Goal: Information Seeking & Learning: Understand process/instructions

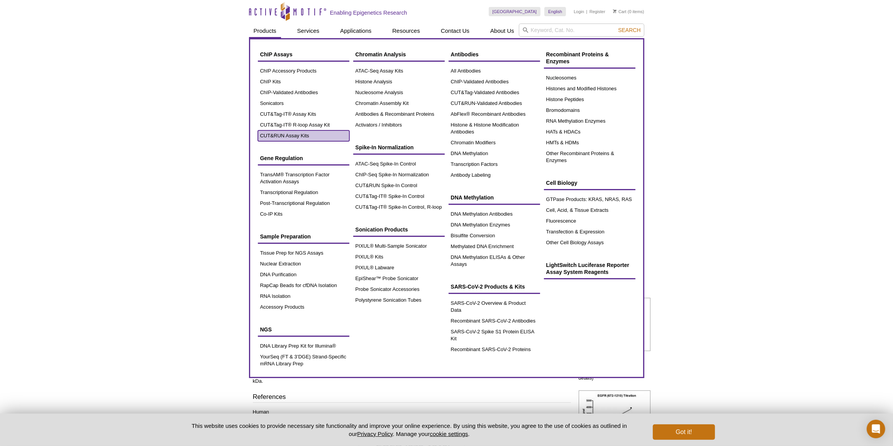
click at [279, 135] on link "CUT&RUN Assay Kits" at bounding box center [303, 135] width 91 height 11
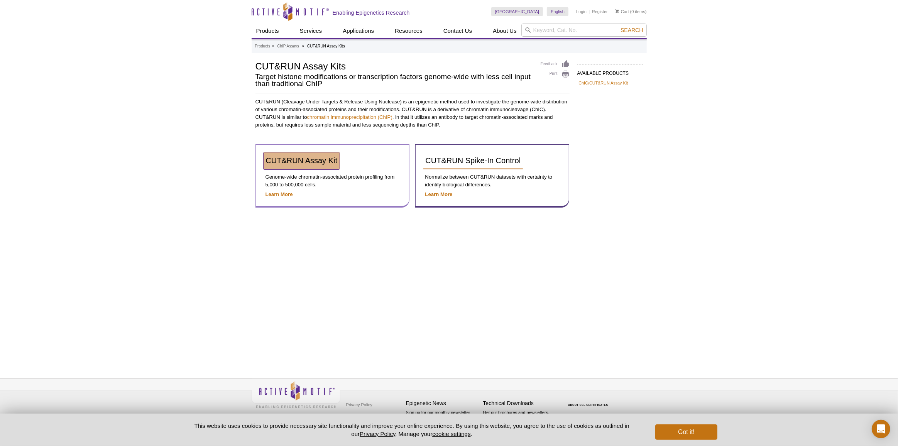
click at [318, 161] on span "CUT&RUN Assay Kit" at bounding box center [302, 160] width 72 height 8
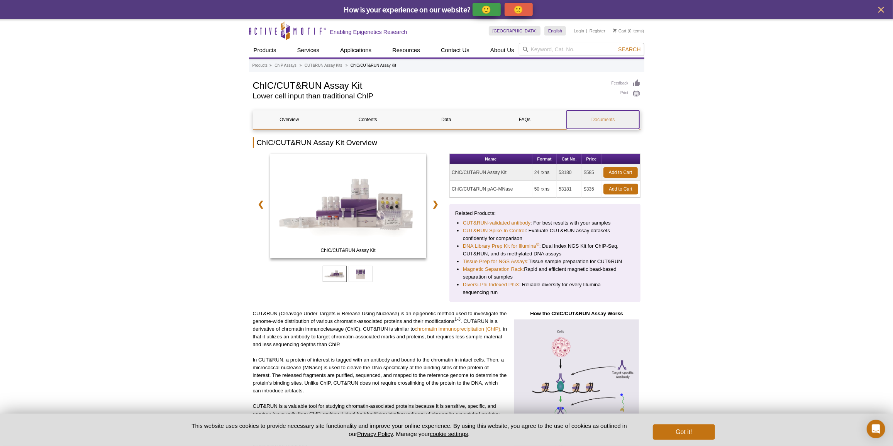
click at [588, 118] on link "Documents" at bounding box center [602, 119] width 73 height 19
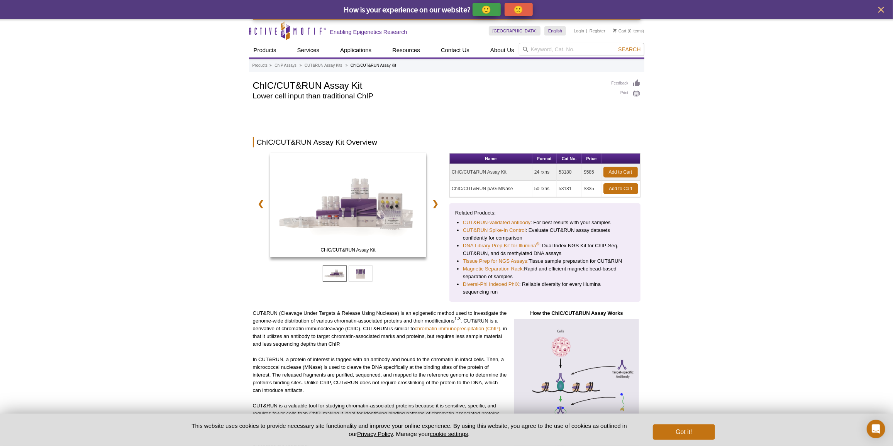
scroll to position [1724, 0]
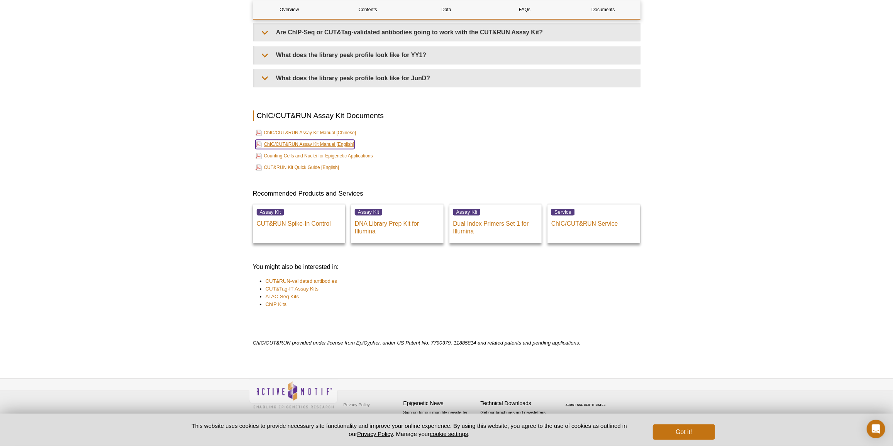
click at [345, 145] on link "ChIC/CUT&RUN Assay Kit Manual [English]" at bounding box center [304, 144] width 99 height 9
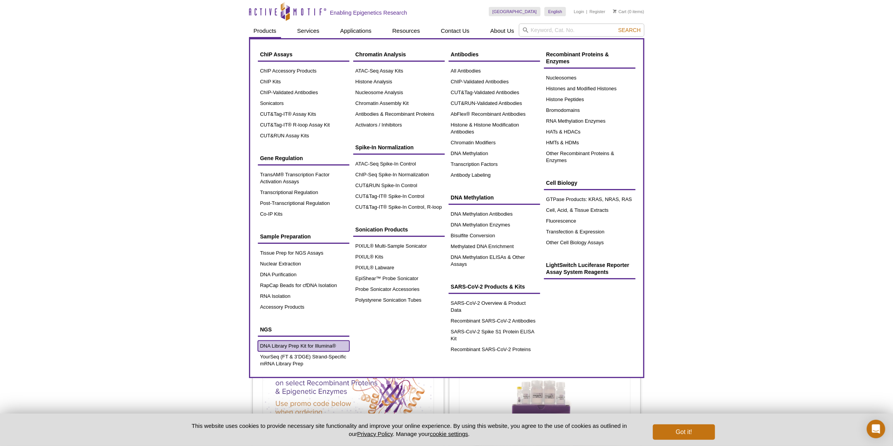
click at [291, 345] on link "DNA Library Prep Kit for Illumina®" at bounding box center [303, 346] width 91 height 11
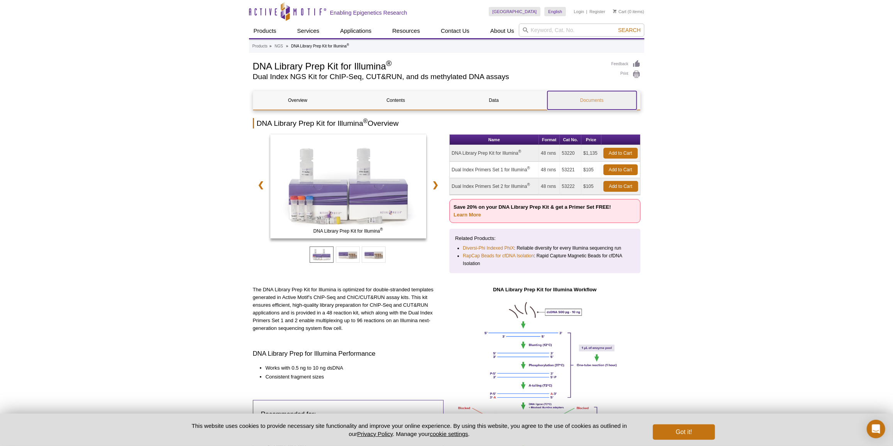
click at [576, 100] on link "Documents" at bounding box center [591, 100] width 89 height 19
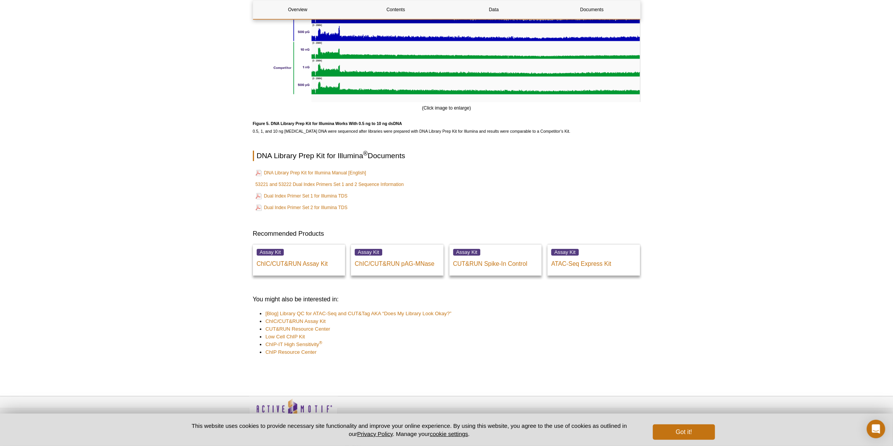
scroll to position [1450, 0]
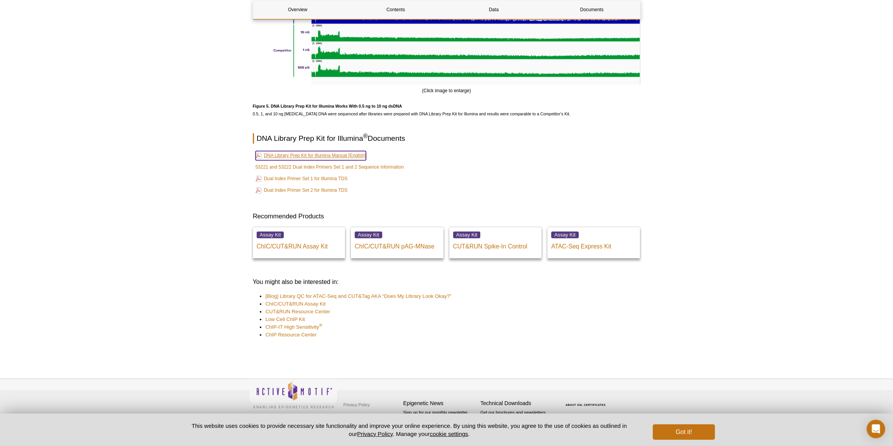
click at [350, 160] on link "DNA Library Prep Kit for Illumina Manual [English]" at bounding box center [310, 155] width 111 height 9
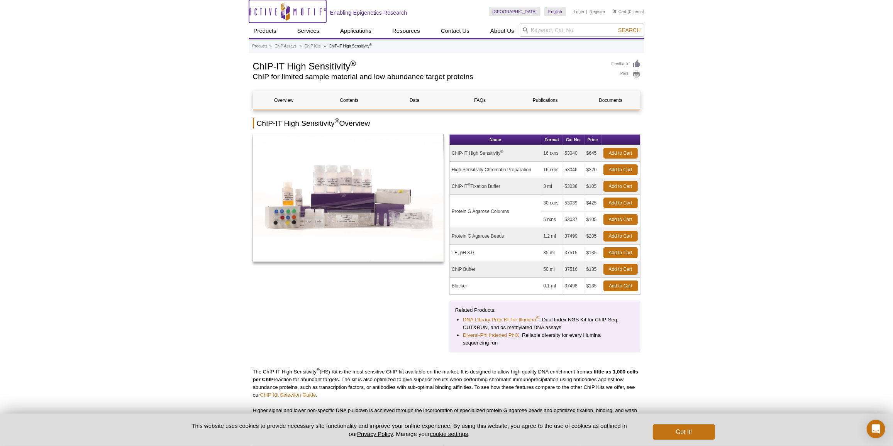
drag, startPoint x: 0, startPoint y: 0, endPoint x: 278, endPoint y: 11, distance: 278.0
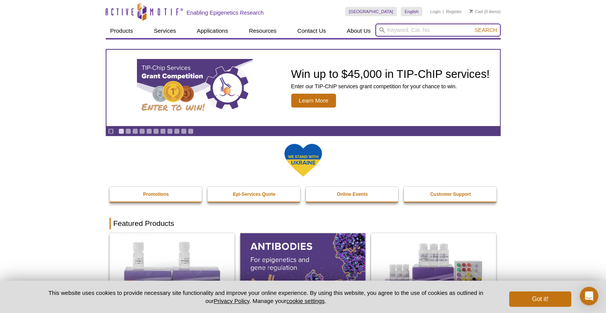
click at [432, 33] on input "search" at bounding box center [437, 30] width 125 height 13
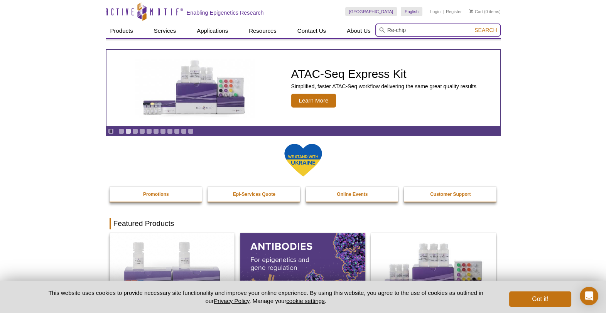
type input "Re-chip"
click at [438, 29] on input "Re-chip" at bounding box center [437, 30] width 125 height 13
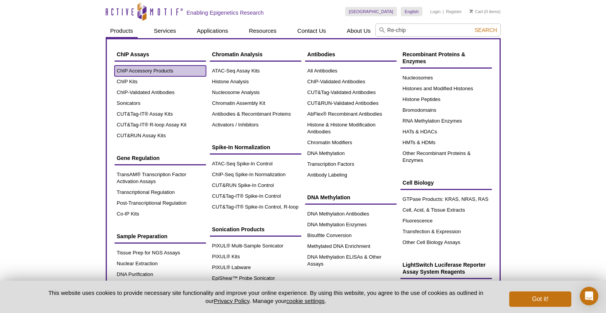
click at [145, 68] on link "ChIP Accessory Products" at bounding box center [160, 71] width 91 height 11
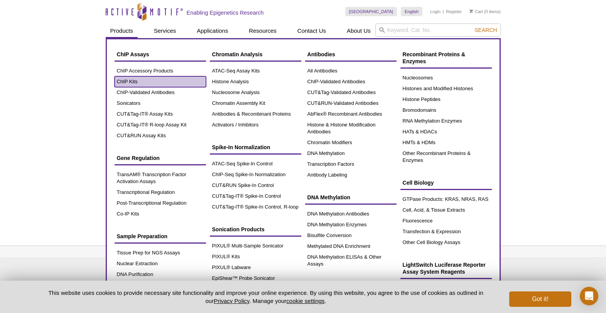
click at [143, 80] on link "ChIP Kits" at bounding box center [160, 81] width 91 height 11
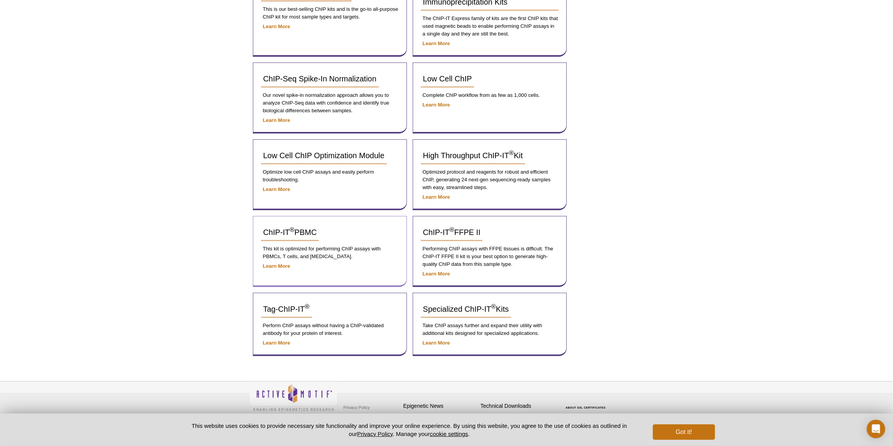
scroll to position [11, 0]
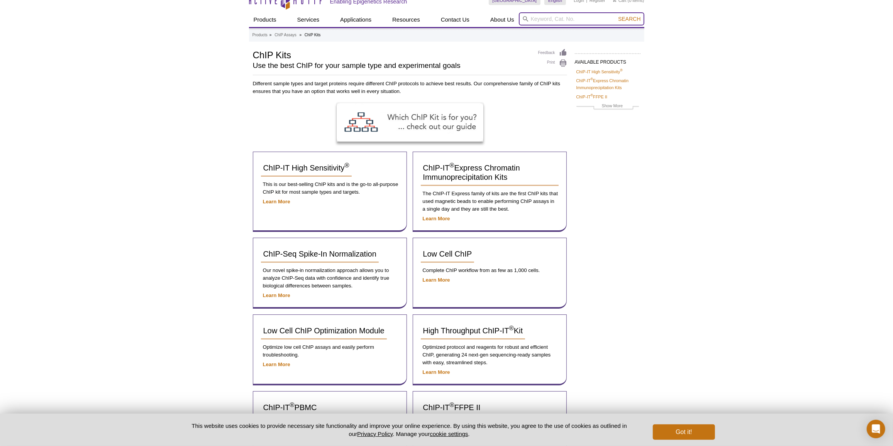
click at [576, 19] on input "search" at bounding box center [581, 18] width 125 height 13
type input "re-chip"
click at [606, 15] on button "Search" at bounding box center [628, 18] width 27 height 7
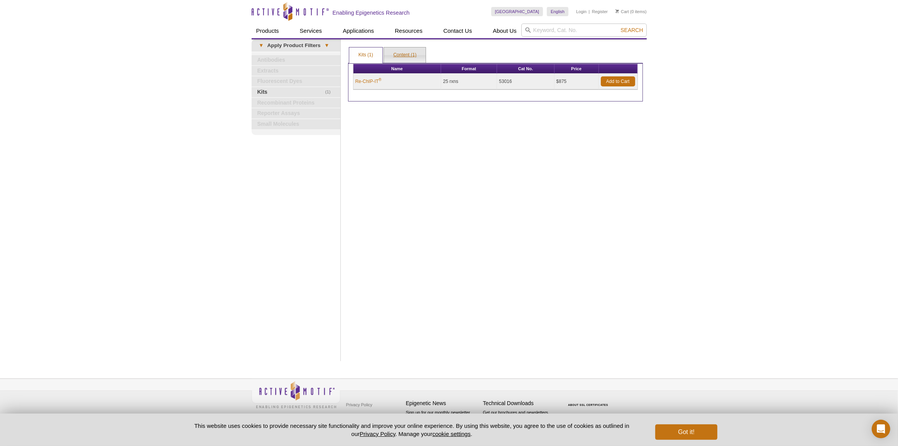
click at [397, 52] on link "Content (1)" at bounding box center [405, 54] width 42 height 15
click at [370, 59] on link "Kits (1)" at bounding box center [365, 54] width 33 height 15
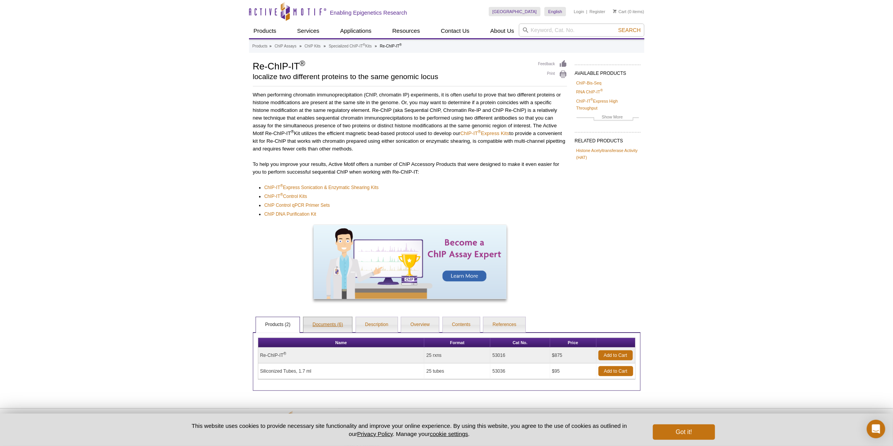
click at [322, 321] on link "Documents (6)" at bounding box center [327, 324] width 49 height 15
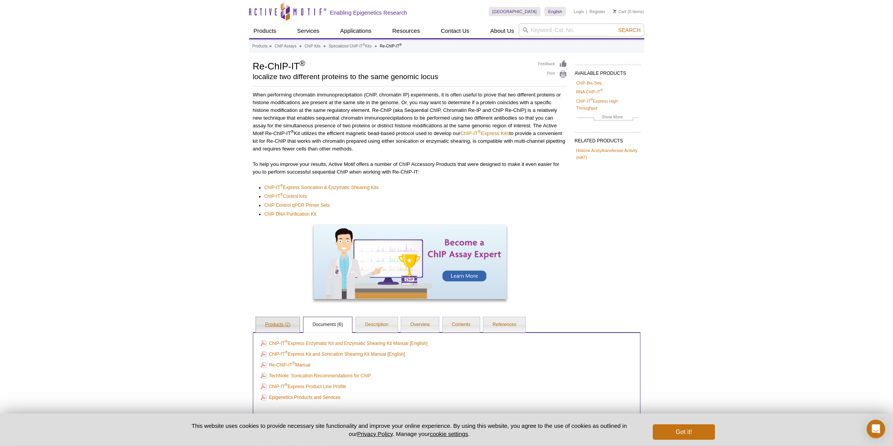
click at [287, 323] on link "Products (2)" at bounding box center [278, 324] width 44 height 15
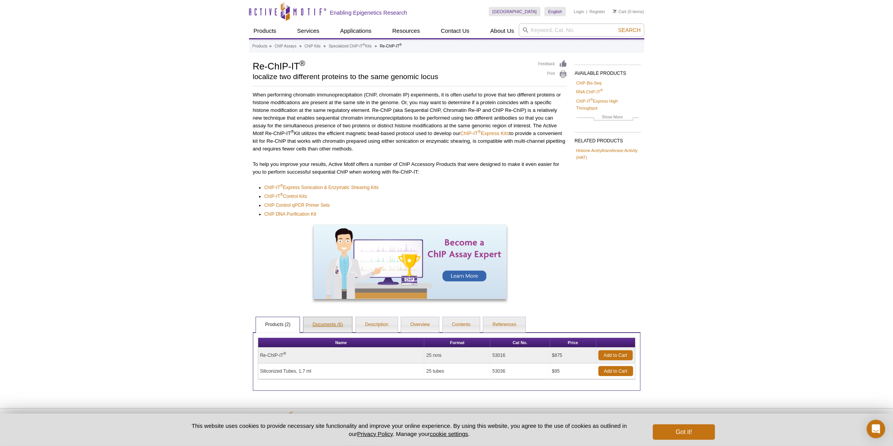
click at [313, 323] on link "Documents (6)" at bounding box center [327, 324] width 49 height 15
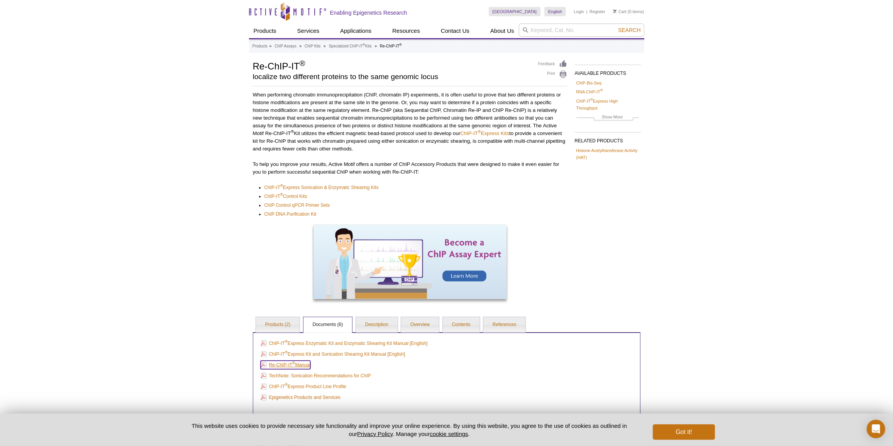
click at [297, 365] on link "Re-ChIP-IT ® Manual" at bounding box center [285, 365] width 50 height 8
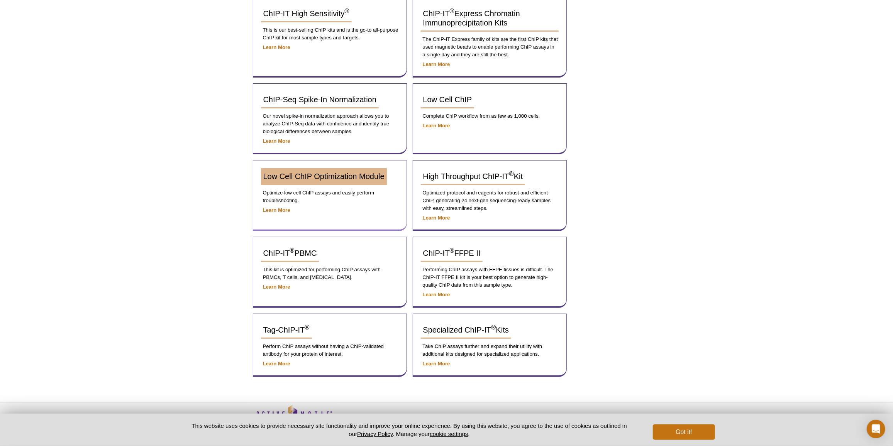
scroll to position [186, 0]
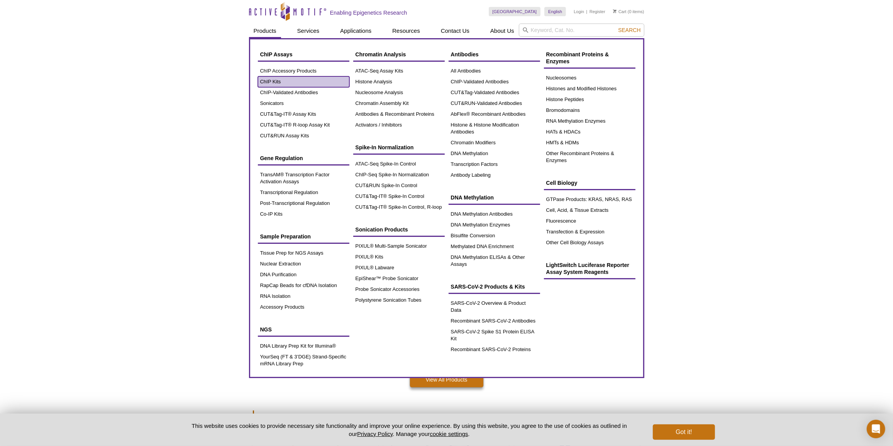
click at [270, 79] on link "ChIP Kits" at bounding box center [303, 81] width 91 height 11
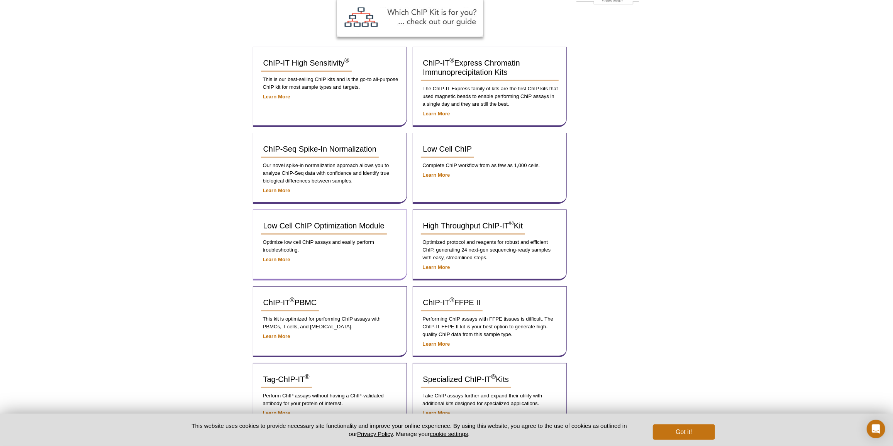
scroll to position [186, 0]
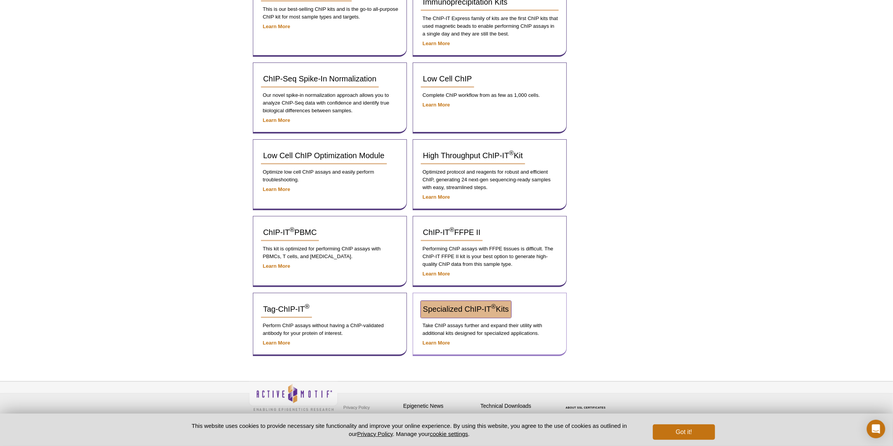
click at [473, 305] on span "Specialized ChIP-IT ® Kits" at bounding box center [466, 309] width 86 height 8
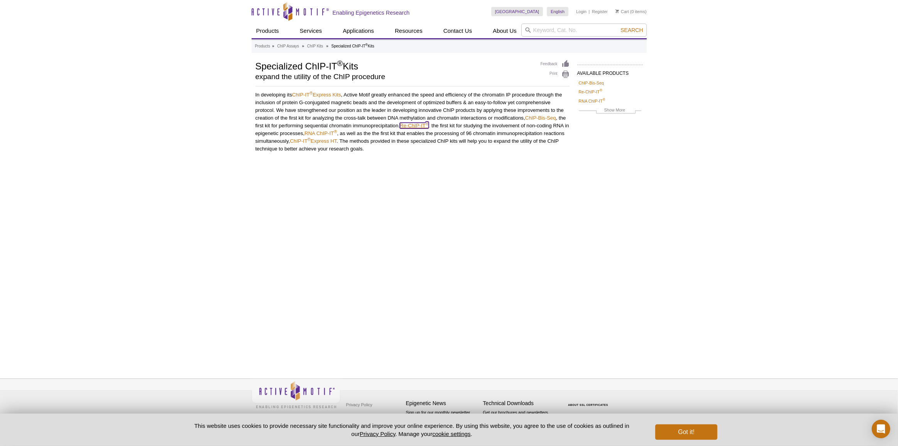
click at [408, 123] on link "Re-ChIP-IT ®" at bounding box center [414, 126] width 29 height 6
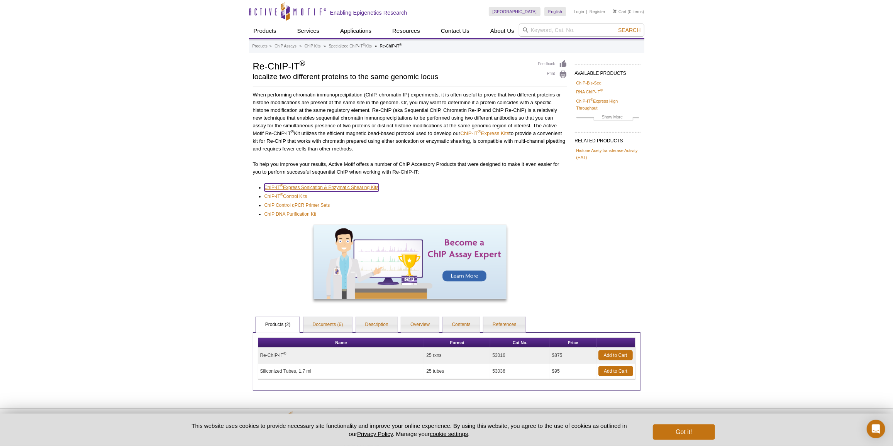
click at [357, 186] on link "ChIP-IT ® Express Sonication & Enzymatic Shearing Kits" at bounding box center [321, 188] width 114 height 8
click at [318, 335] on div "Name Format Cat No. Price Re-ChIP-IT ® 25 rxns 53016 $875 Add to Cart Siliconiz…" at bounding box center [446, 361] width 387 height 59
click at [320, 323] on link "Documents (6)" at bounding box center [327, 324] width 49 height 15
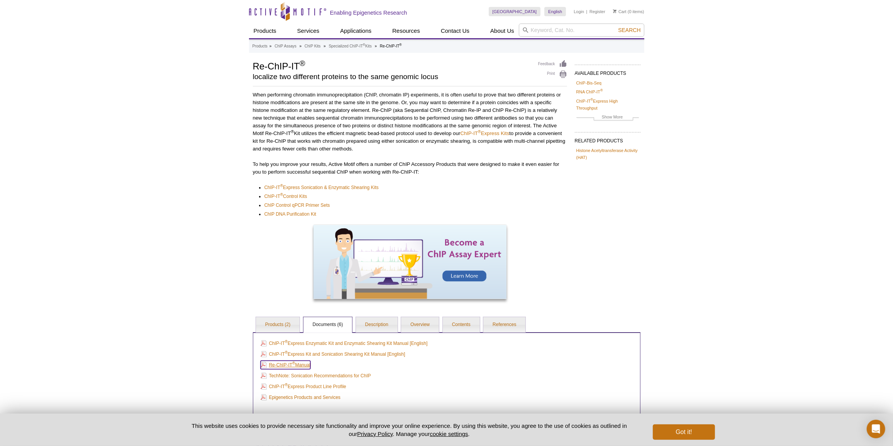
click at [292, 363] on sup "®" at bounding box center [293, 363] width 3 height 4
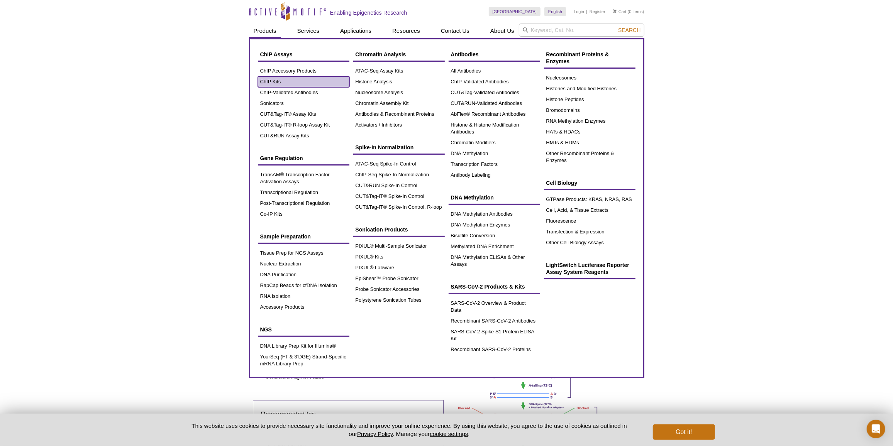
click at [291, 80] on link "ChIP Kits" at bounding box center [303, 81] width 91 height 11
